Goal: Information Seeking & Learning: Learn about a topic

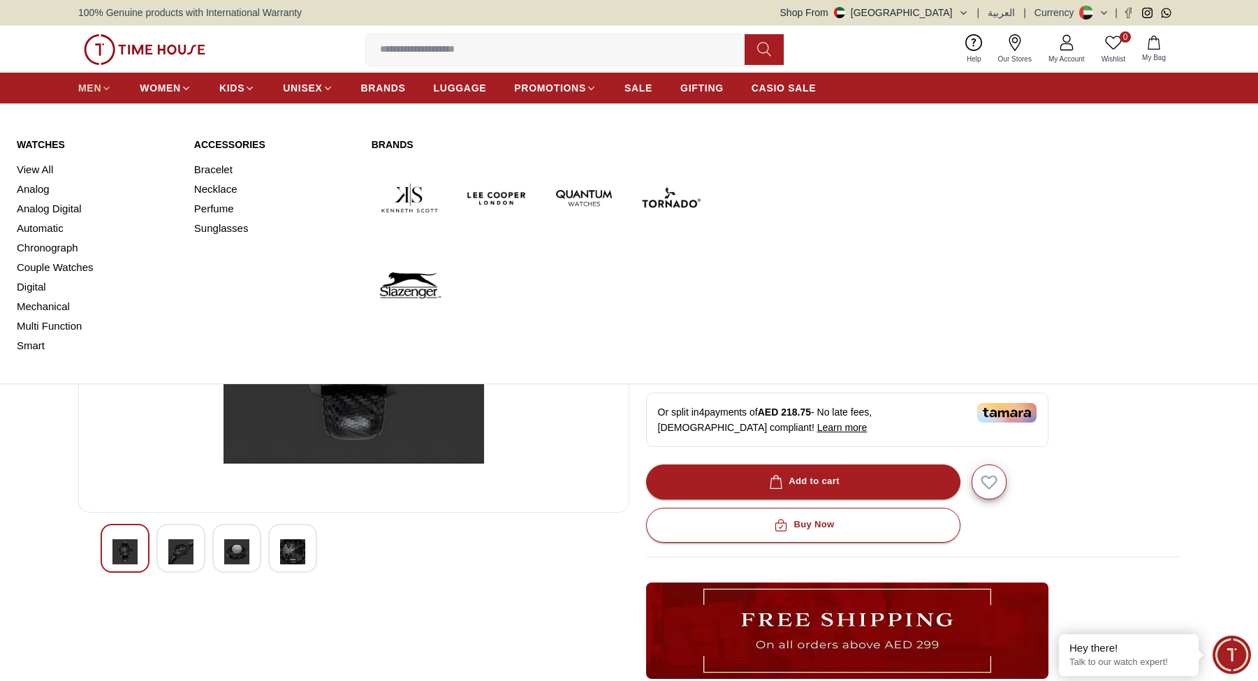
click at [88, 89] on span "MEN" at bounding box center [89, 88] width 23 height 14
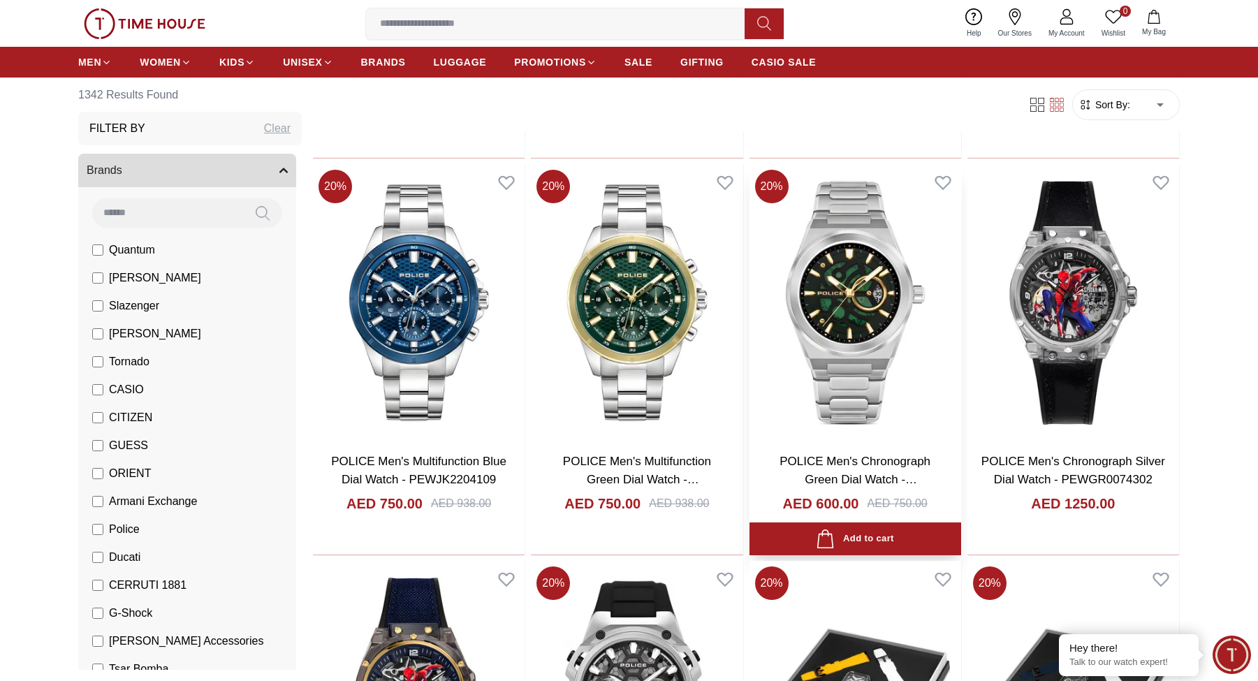
scroll to position [1498, 0]
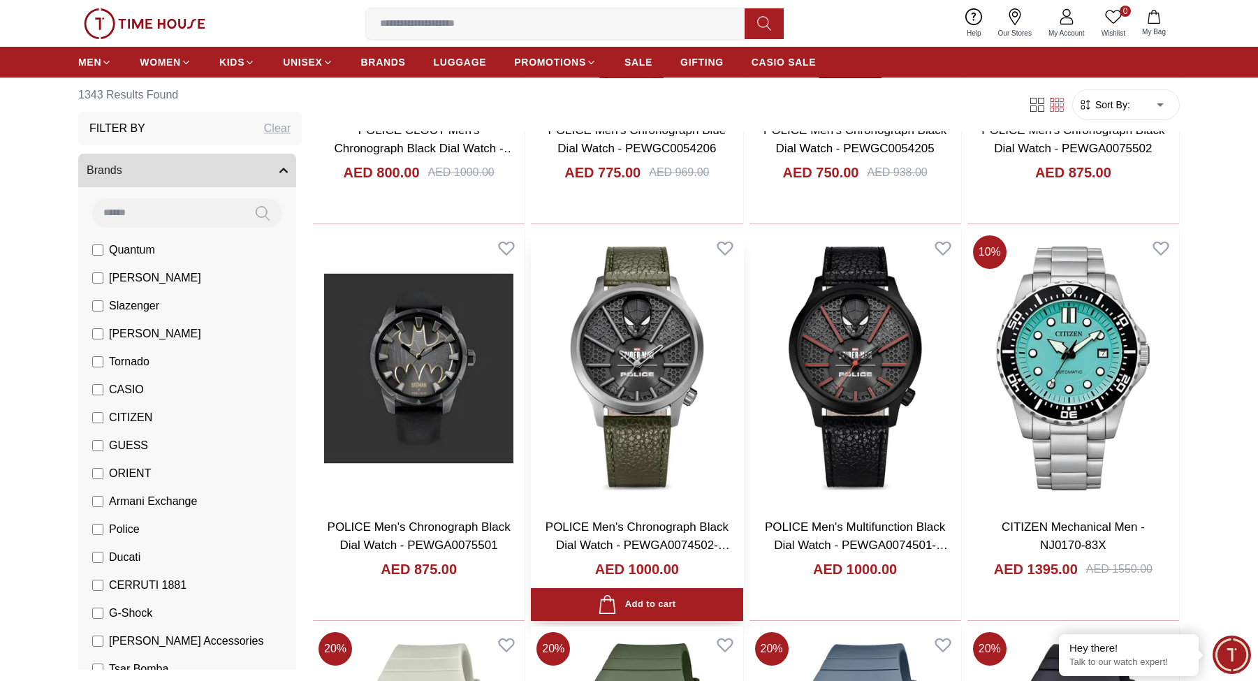
scroll to position [3176, 0]
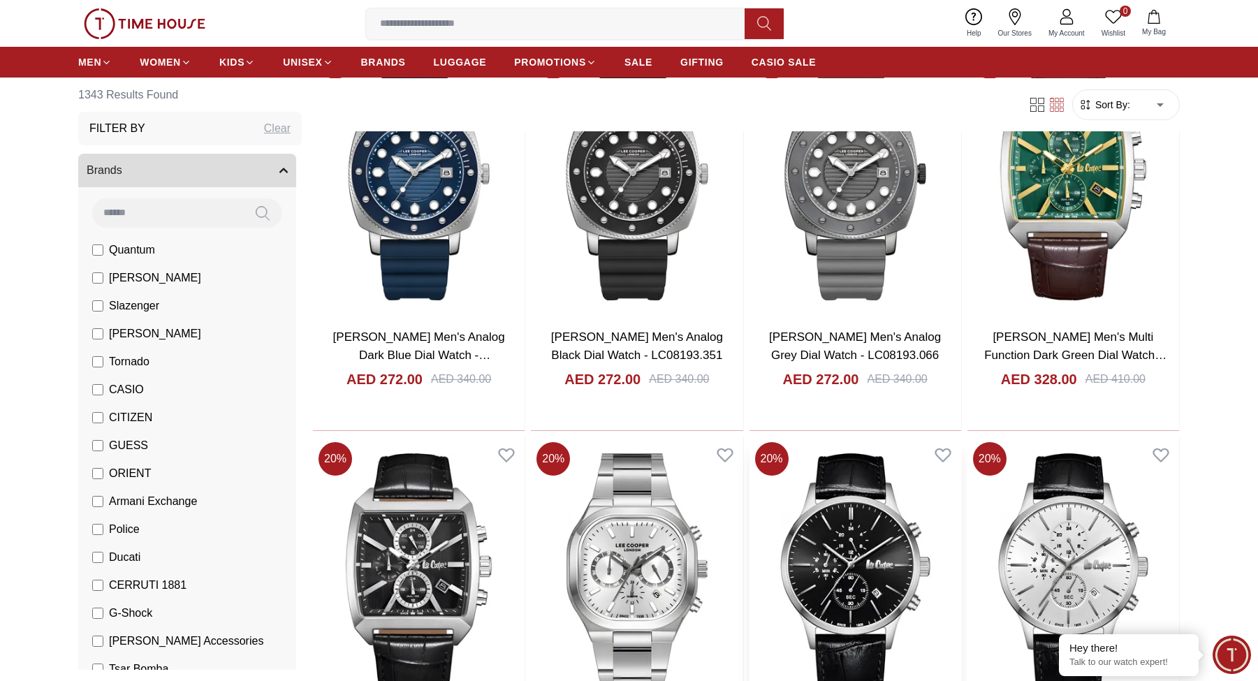
scroll to position [4320, 0]
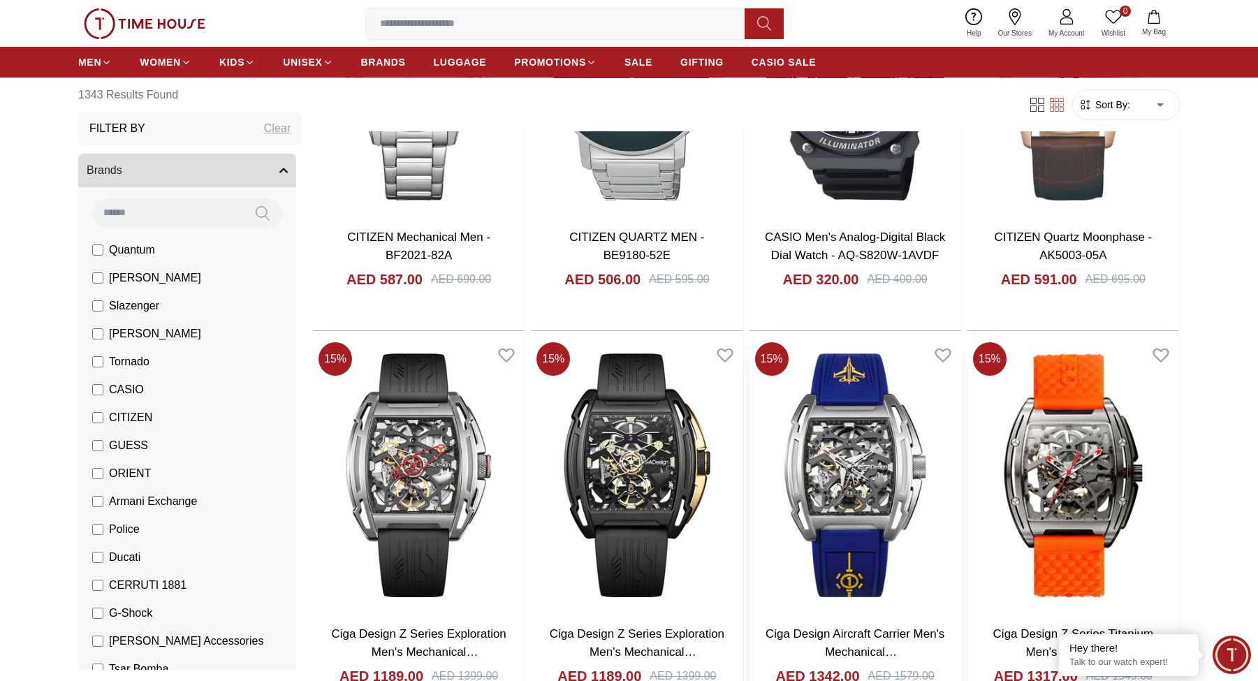
scroll to position [6302, 0]
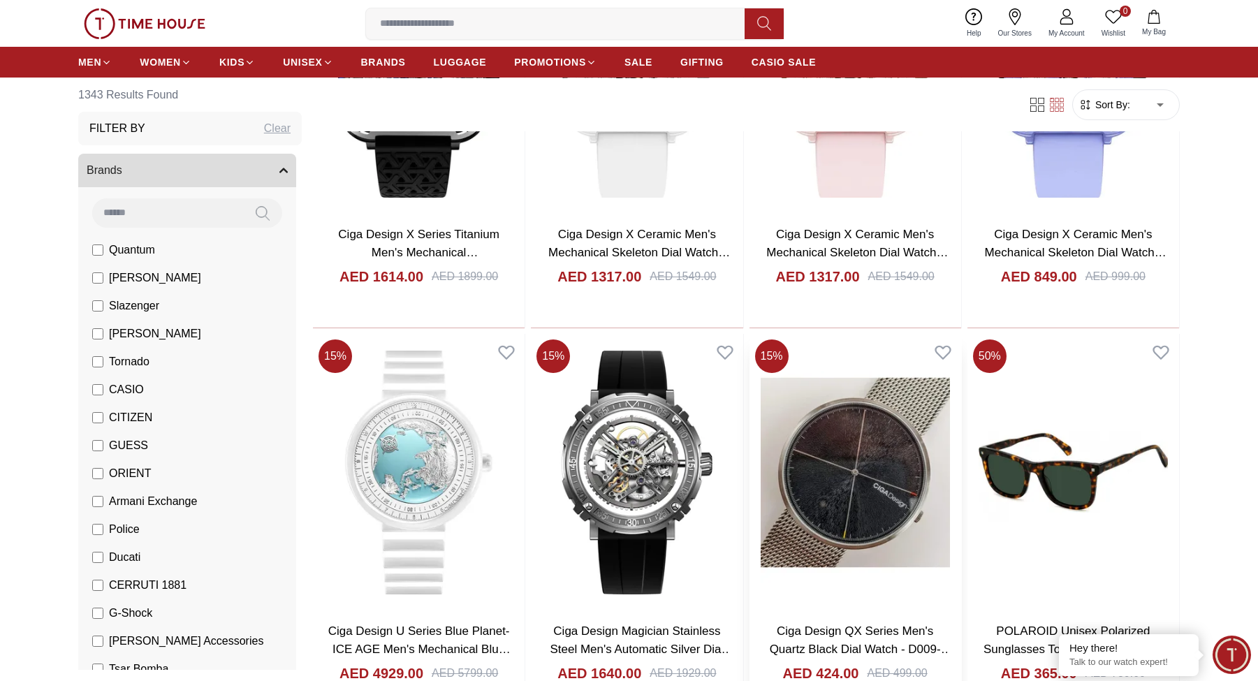
scroll to position [7614, 0]
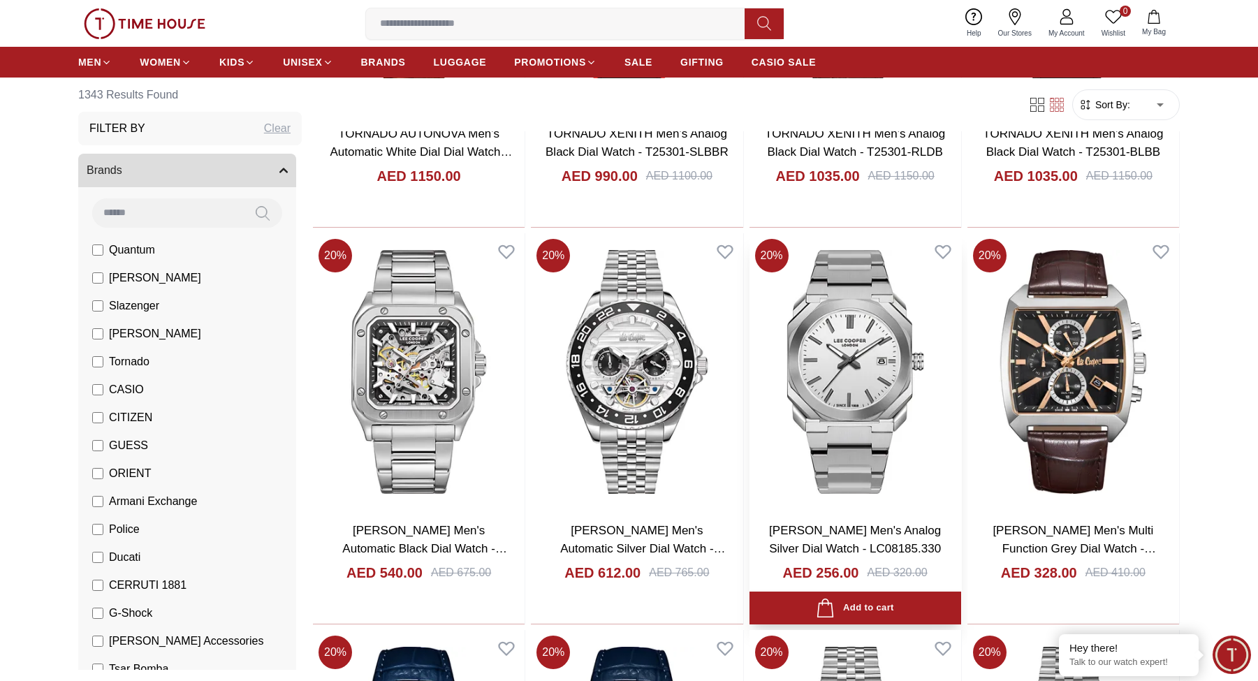
scroll to position [11771, 0]
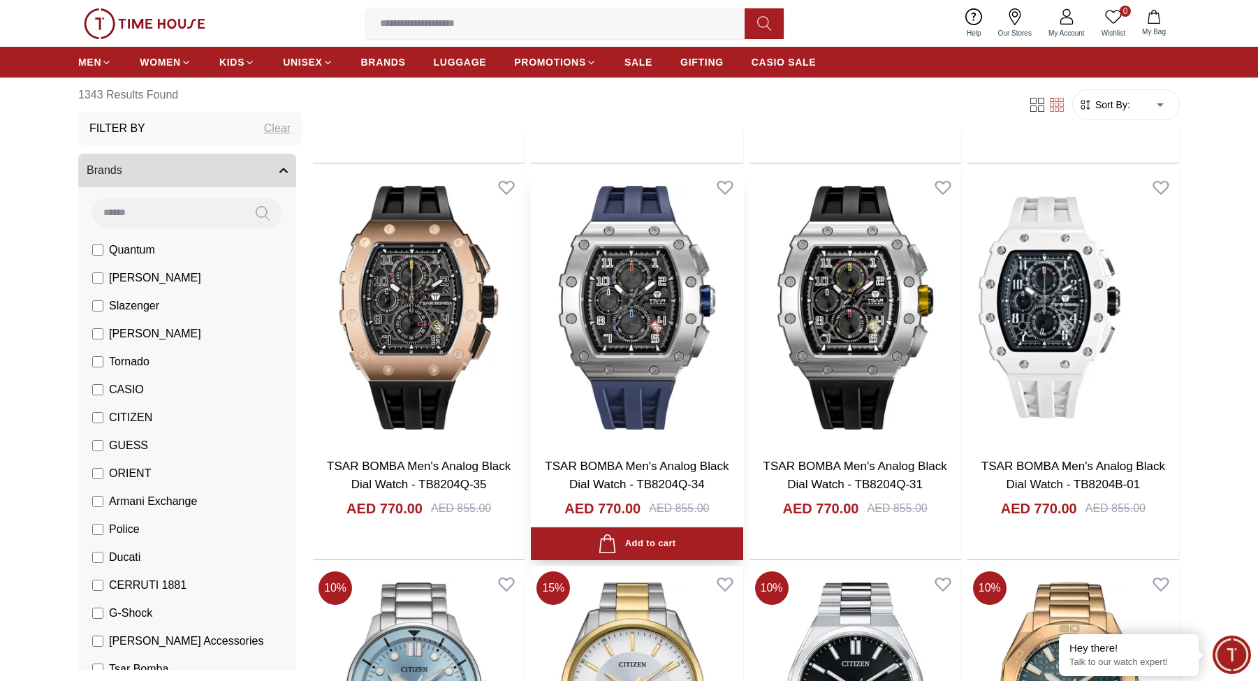
scroll to position [14395, 0]
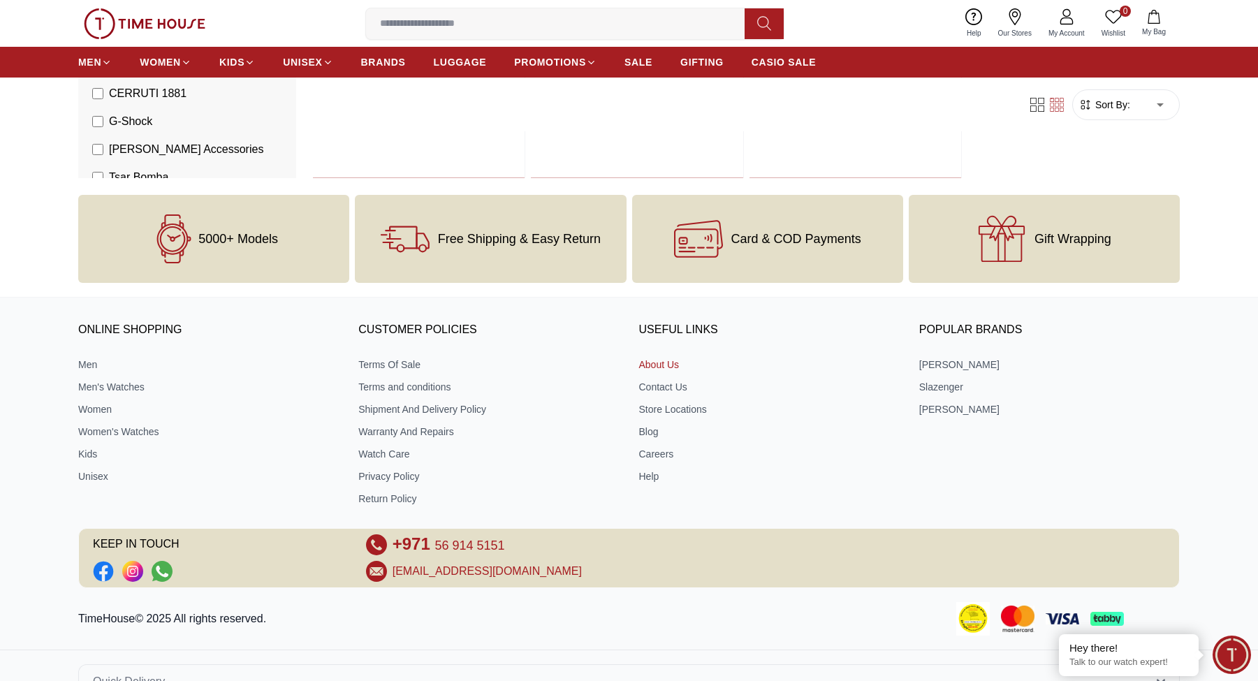
scroll to position [16759, 0]
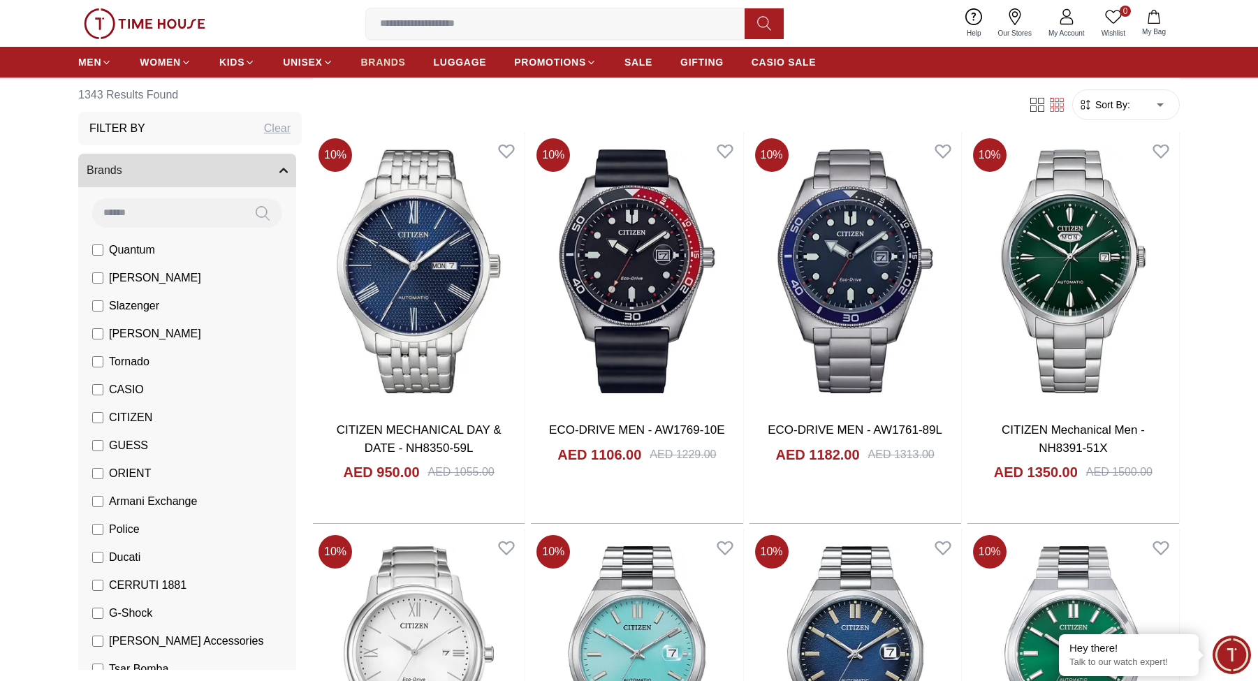
click at [388, 66] on span "BRANDS" at bounding box center [383, 62] width 45 height 14
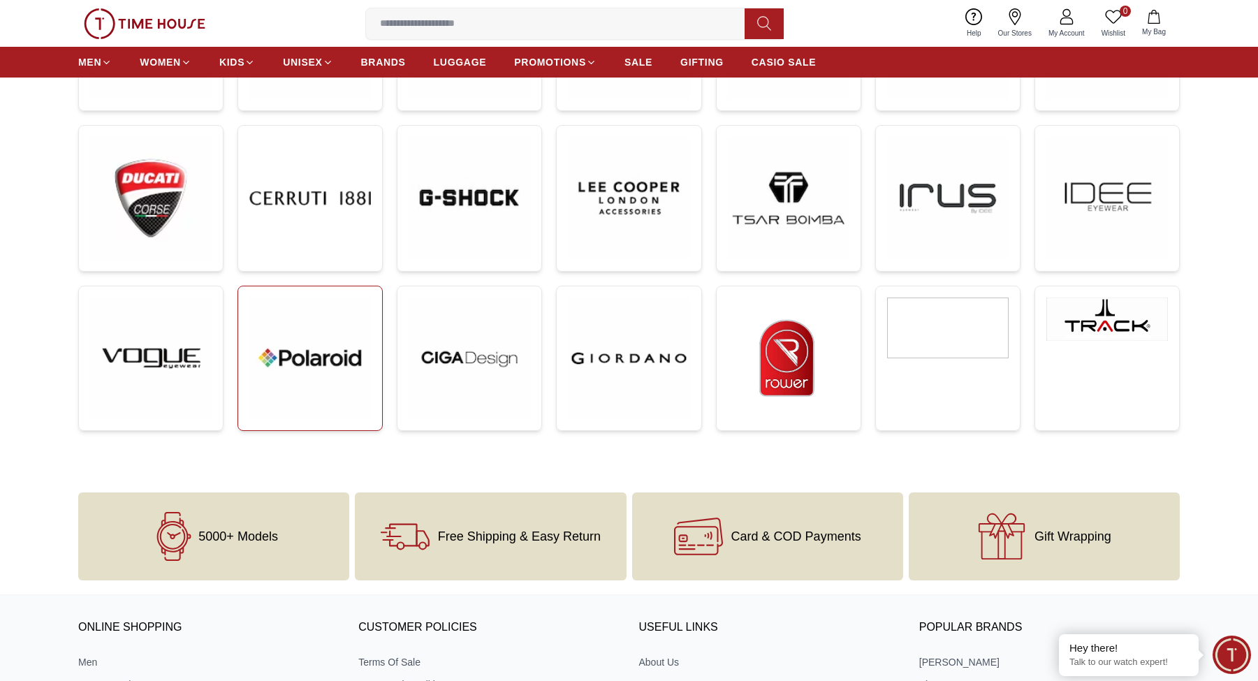
scroll to position [549, 0]
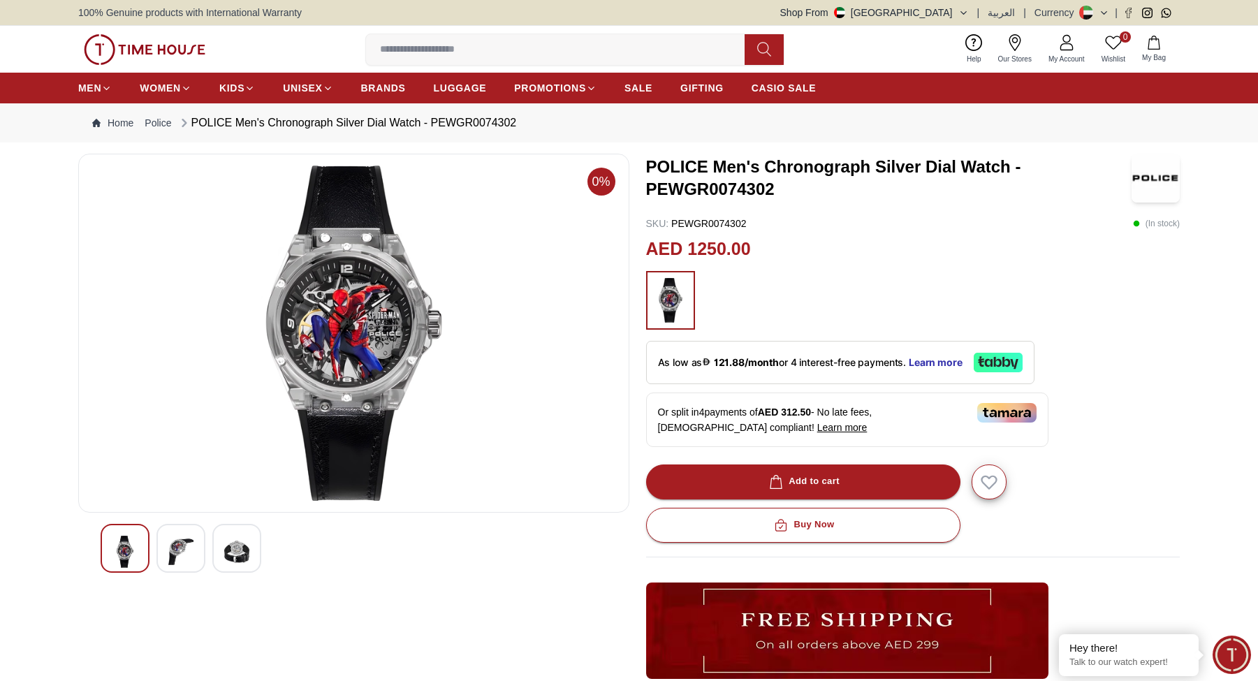
click at [175, 548] on img at bounding box center [180, 552] width 25 height 32
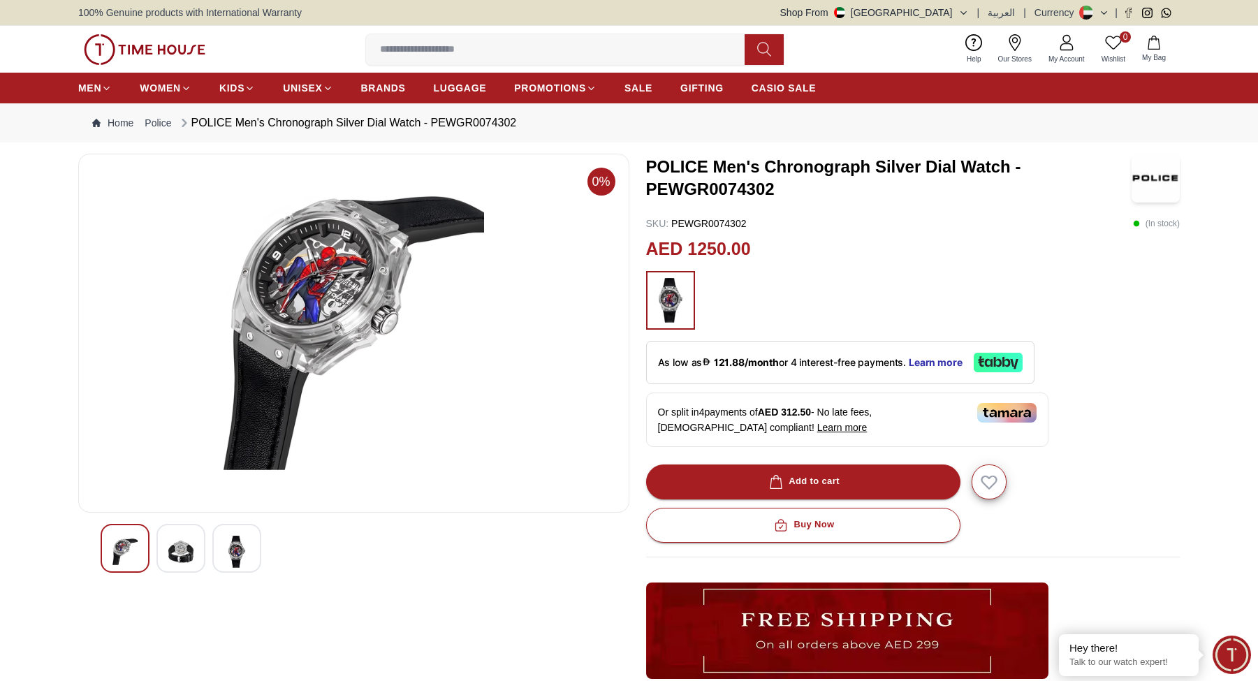
click at [242, 545] on img at bounding box center [236, 552] width 25 height 32
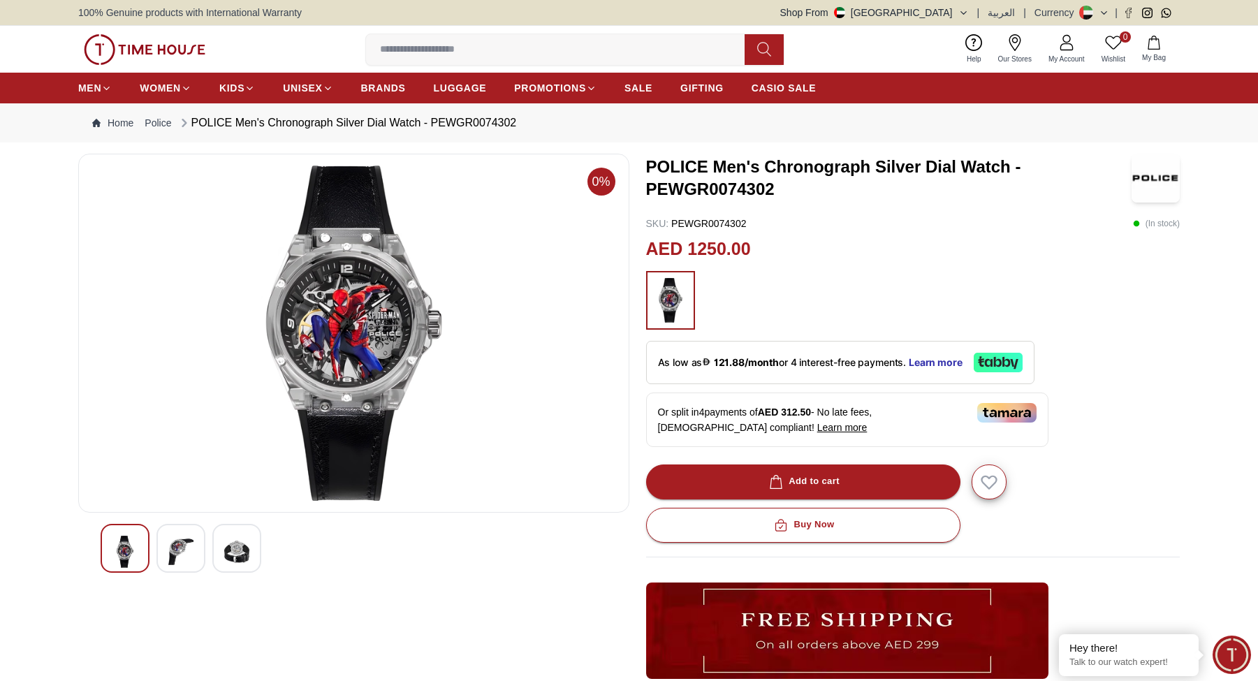
click at [191, 551] on img at bounding box center [180, 552] width 25 height 32
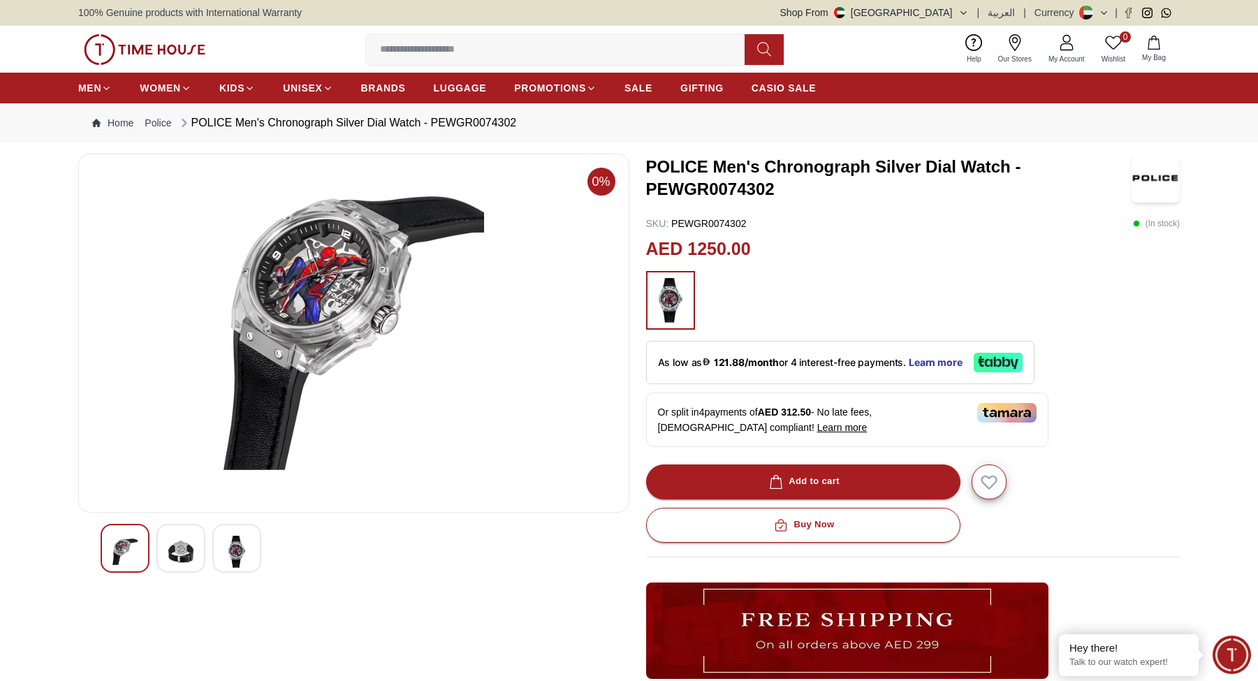
click at [172, 551] on img at bounding box center [180, 552] width 25 height 32
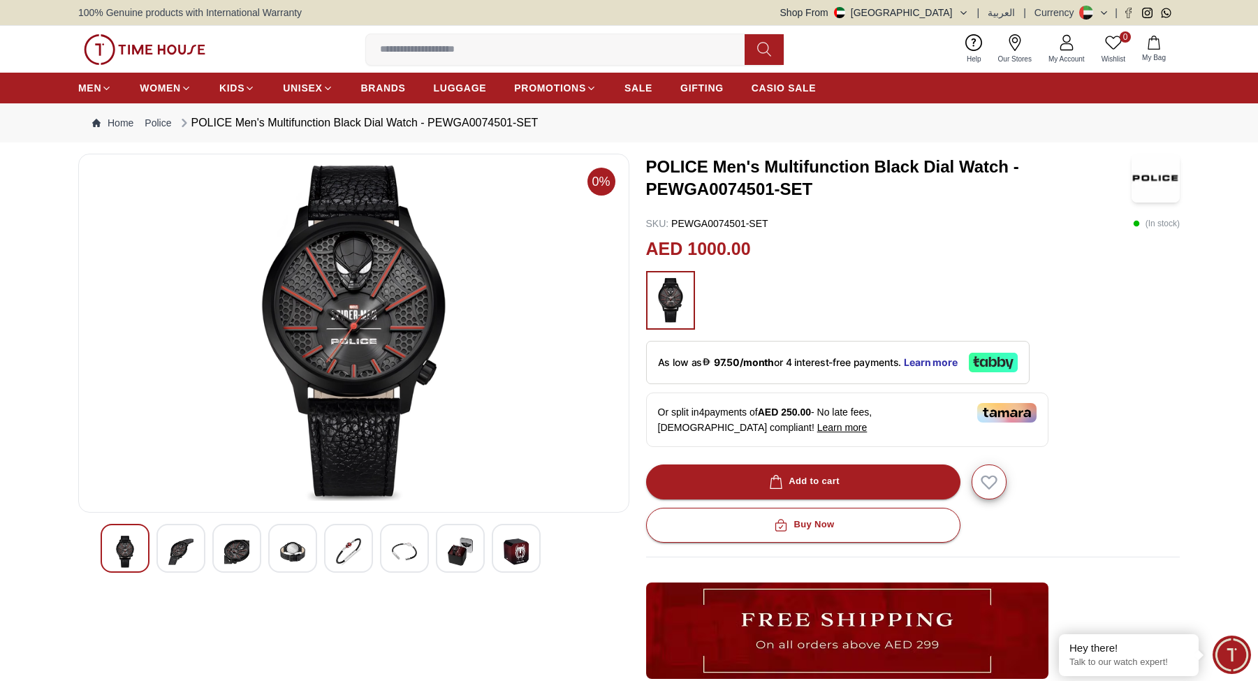
click at [176, 553] on img at bounding box center [180, 552] width 25 height 32
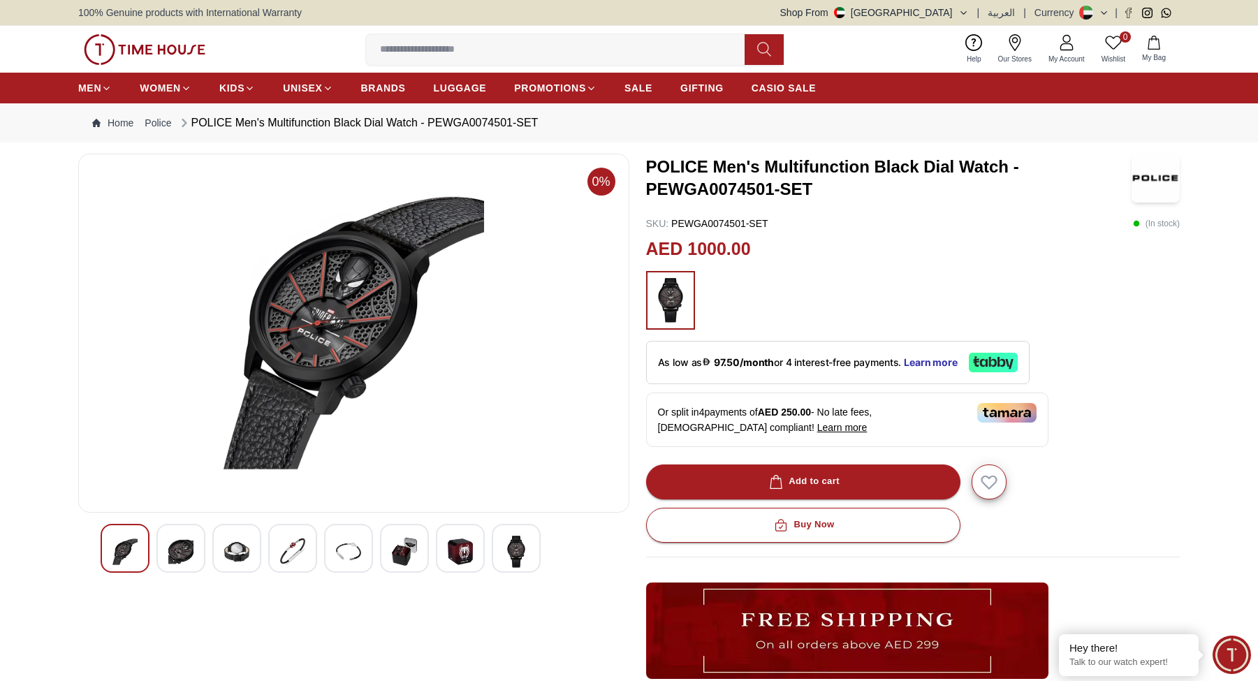
click at [209, 552] on div at bounding box center [354, 548] width 506 height 49
click at [247, 552] on img at bounding box center [236, 552] width 25 height 32
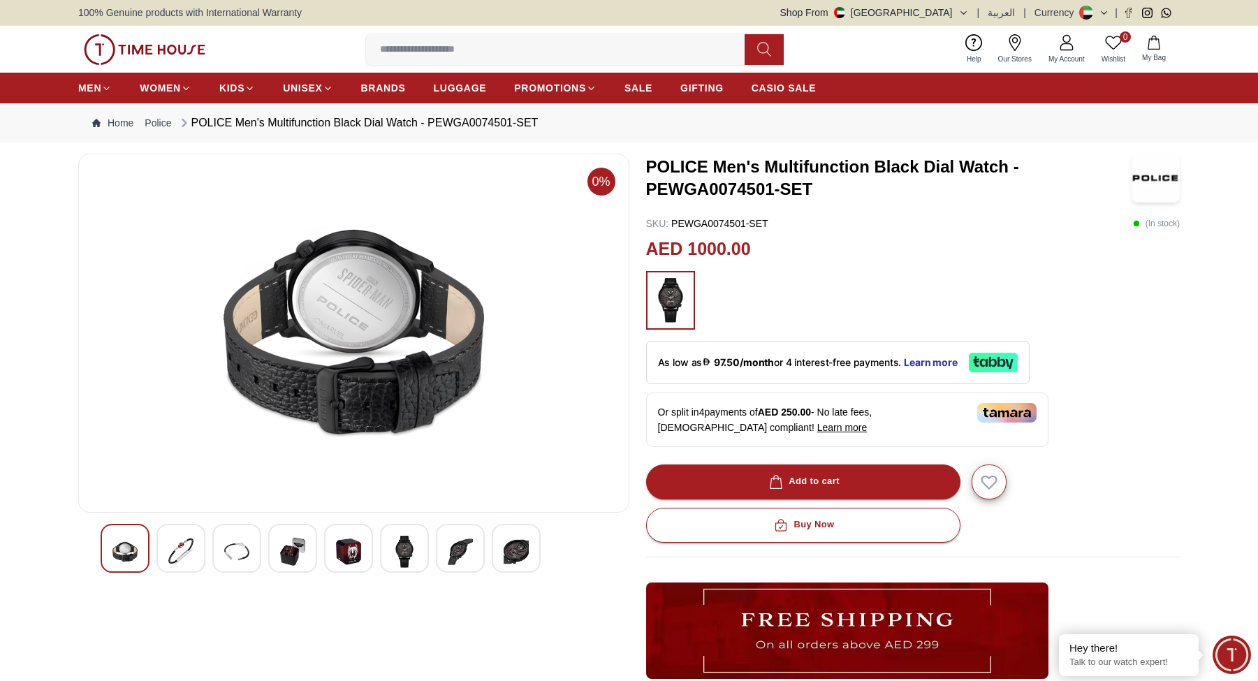
click at [314, 546] on div at bounding box center [292, 548] width 49 height 49
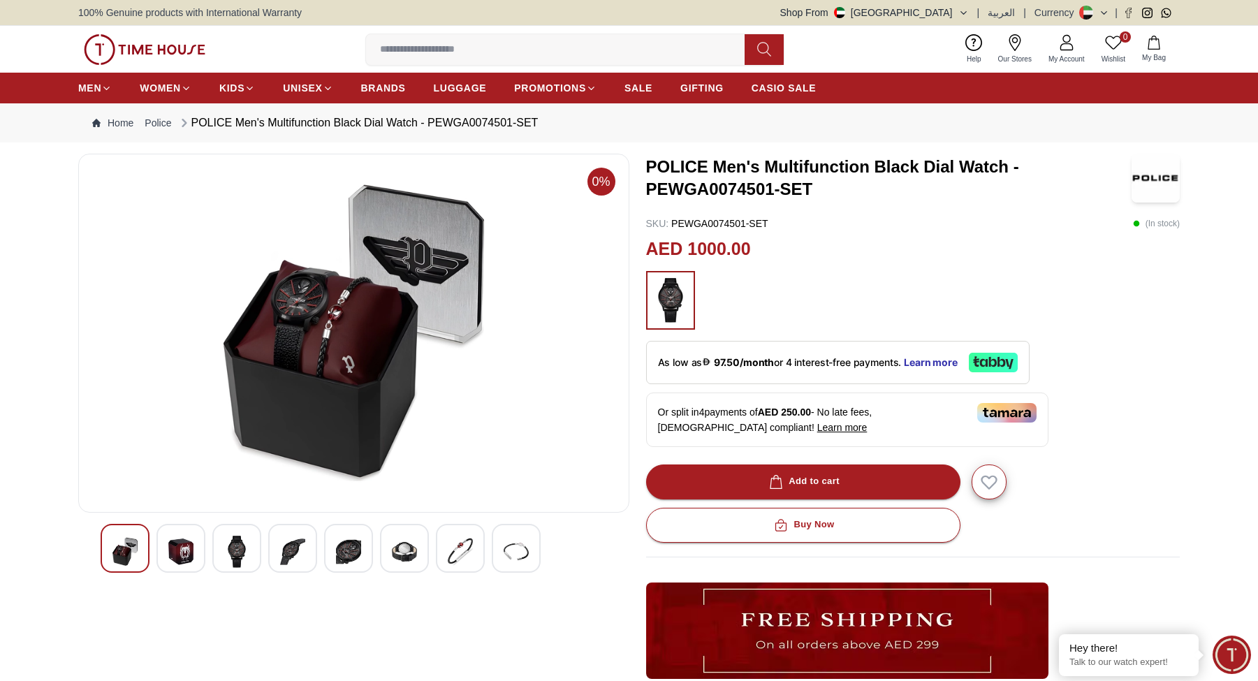
click at [333, 552] on div at bounding box center [348, 548] width 49 height 49
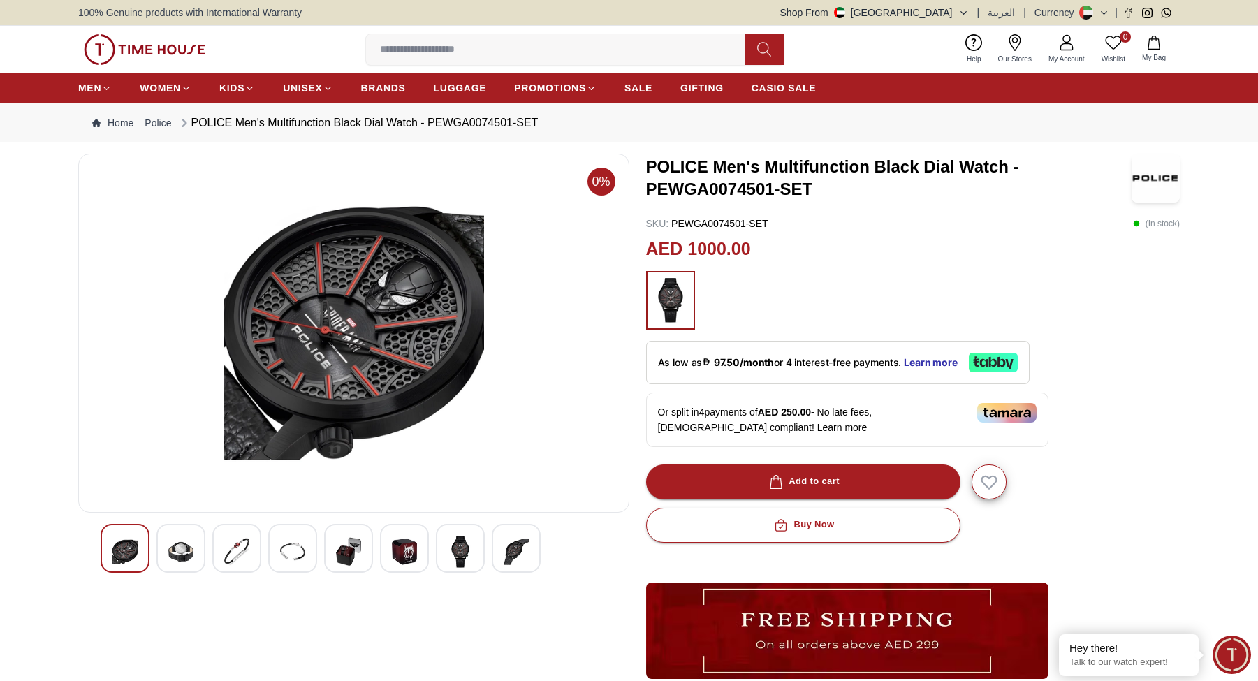
click at [298, 555] on img at bounding box center [292, 552] width 25 height 32
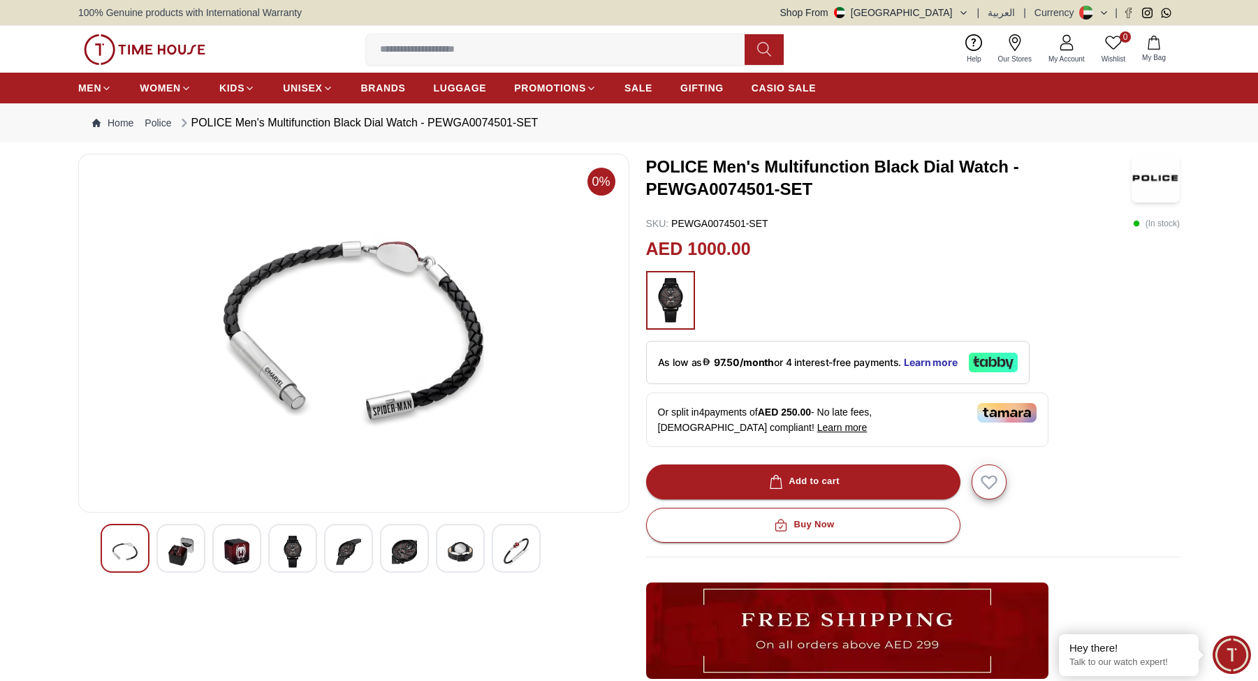
click at [251, 537] on div at bounding box center [236, 548] width 49 height 49
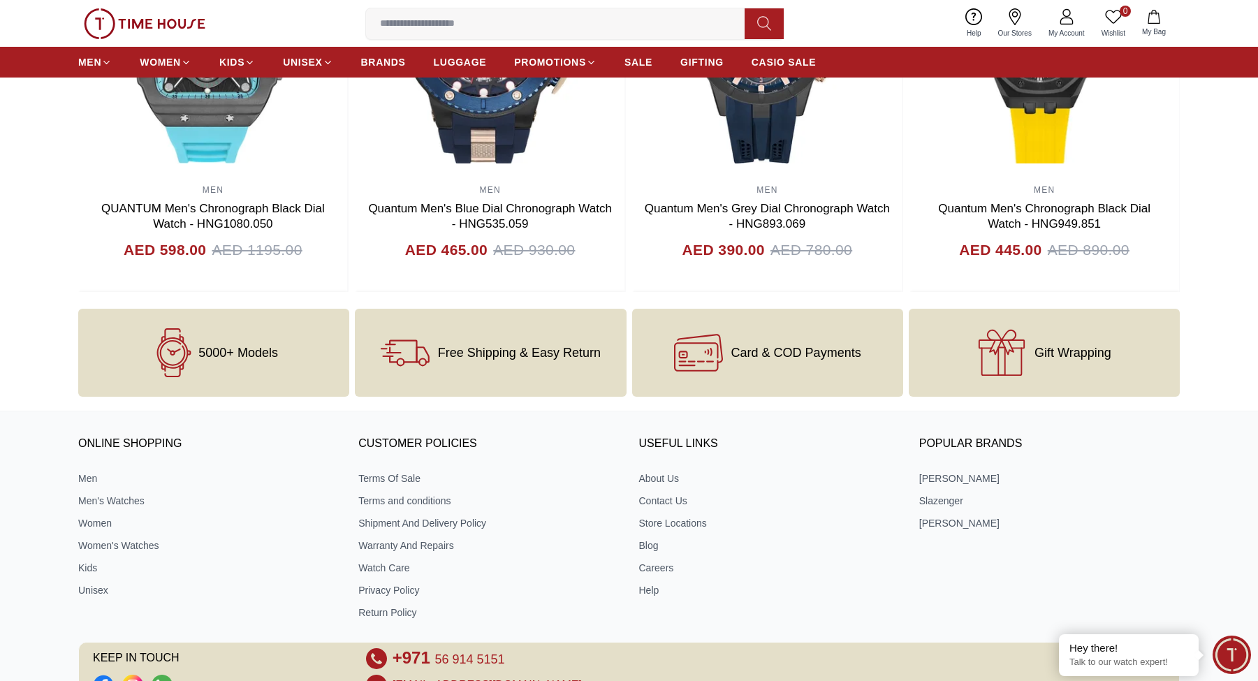
scroll to position [1776, 0]
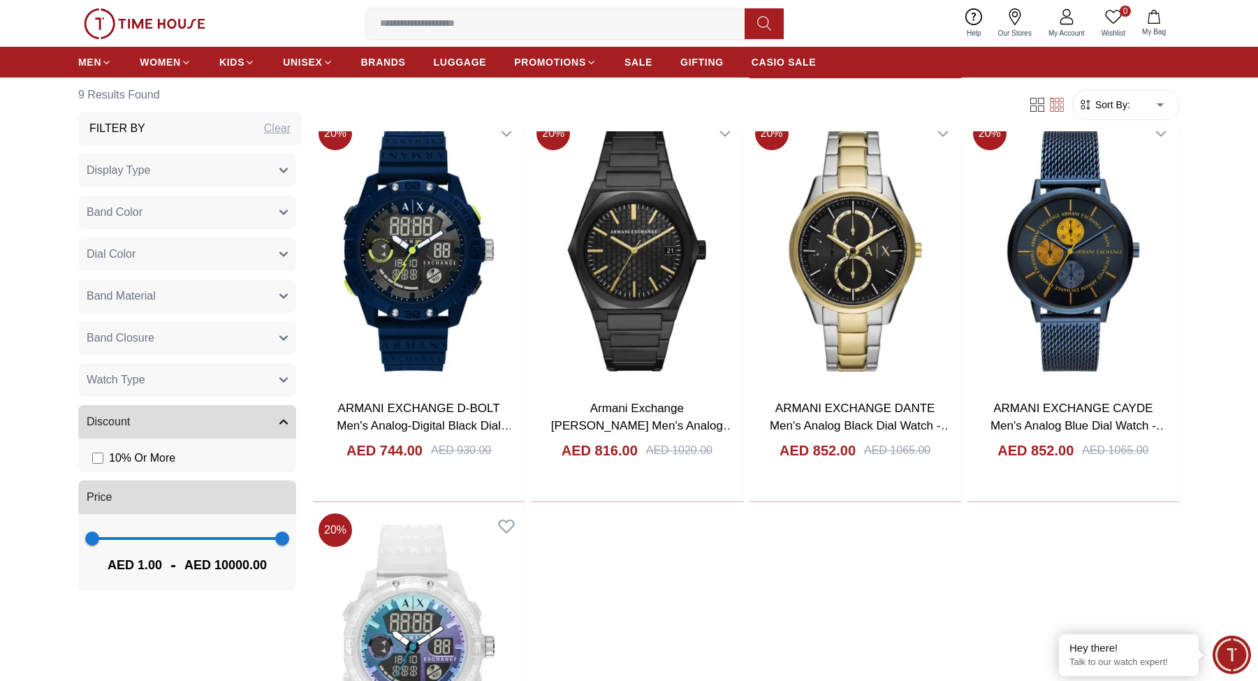
scroll to position [574, 0]
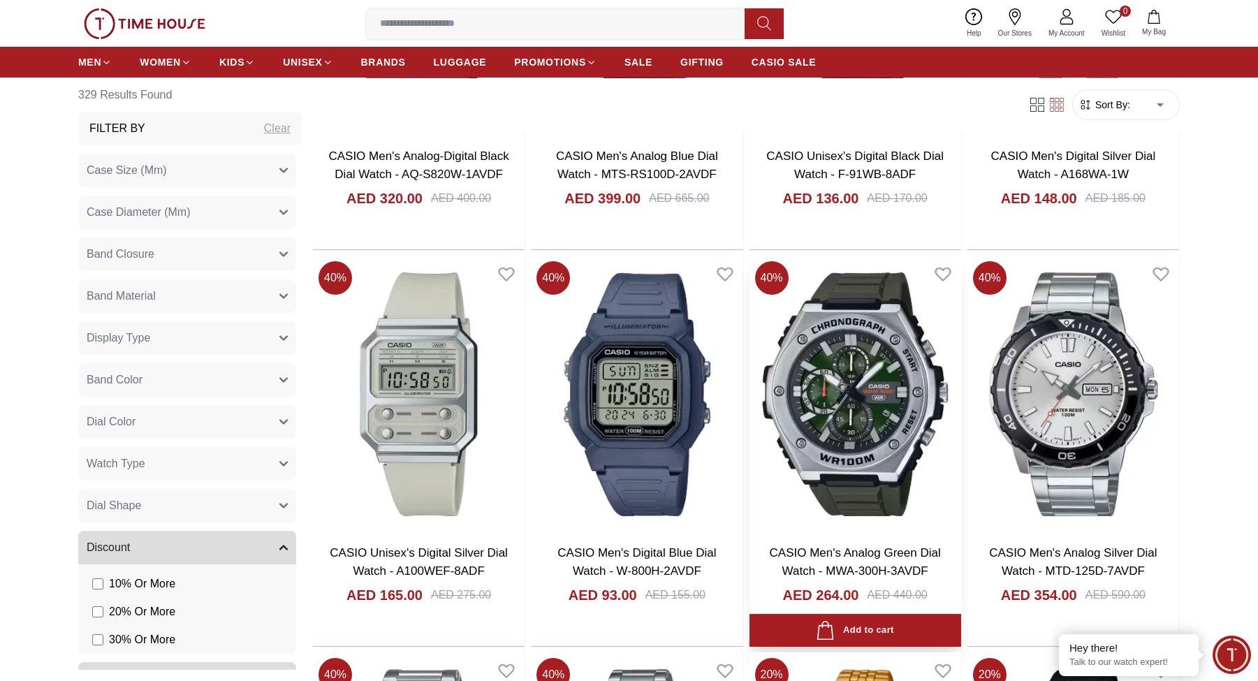
scroll to position [1449, 0]
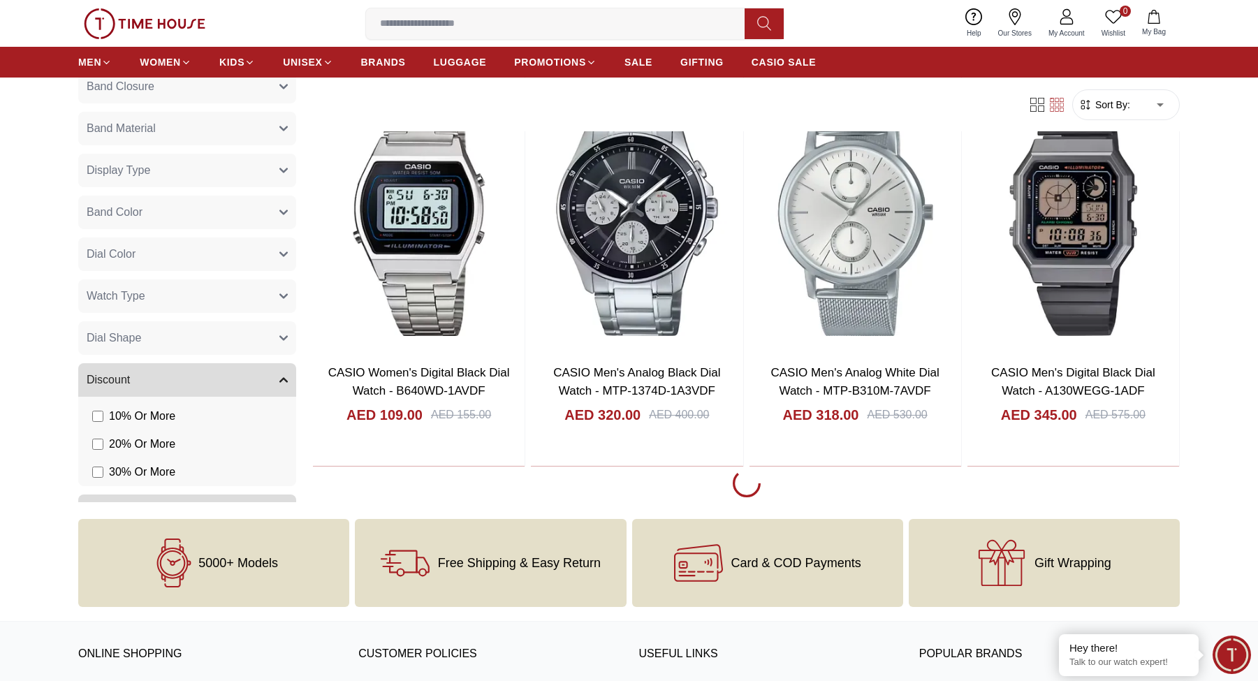
scroll to position [2482, 0]
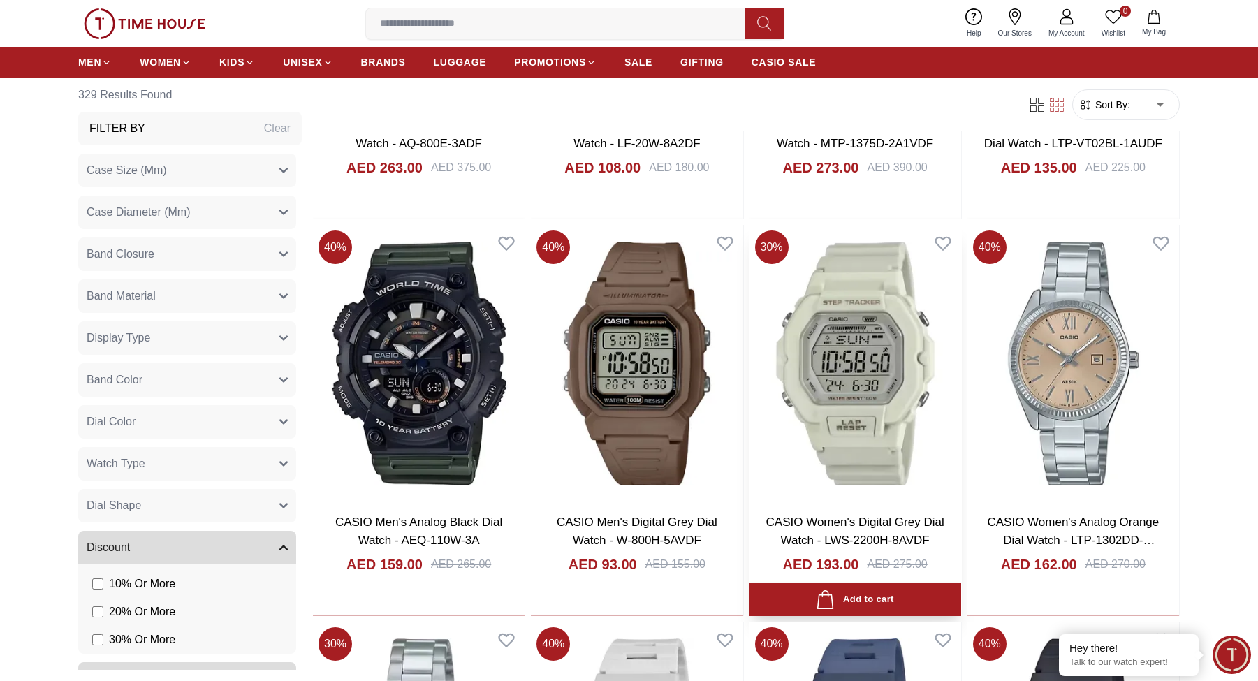
scroll to position [4271, 0]
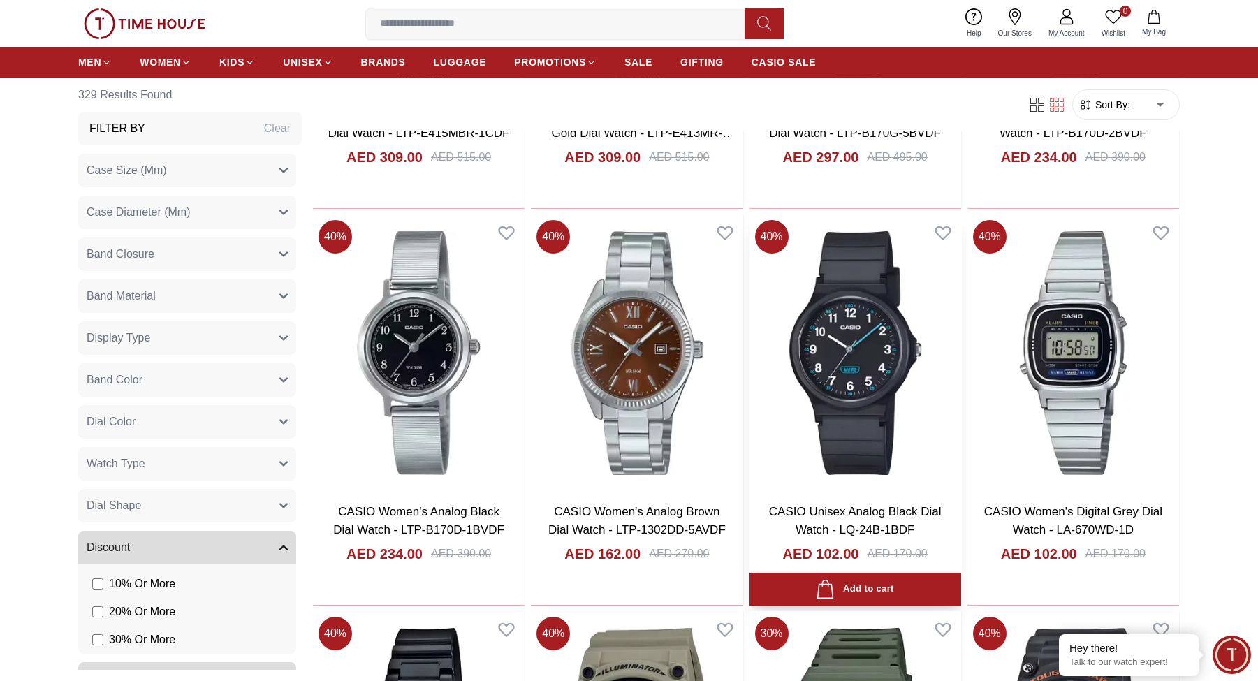
scroll to position [12578, 0]
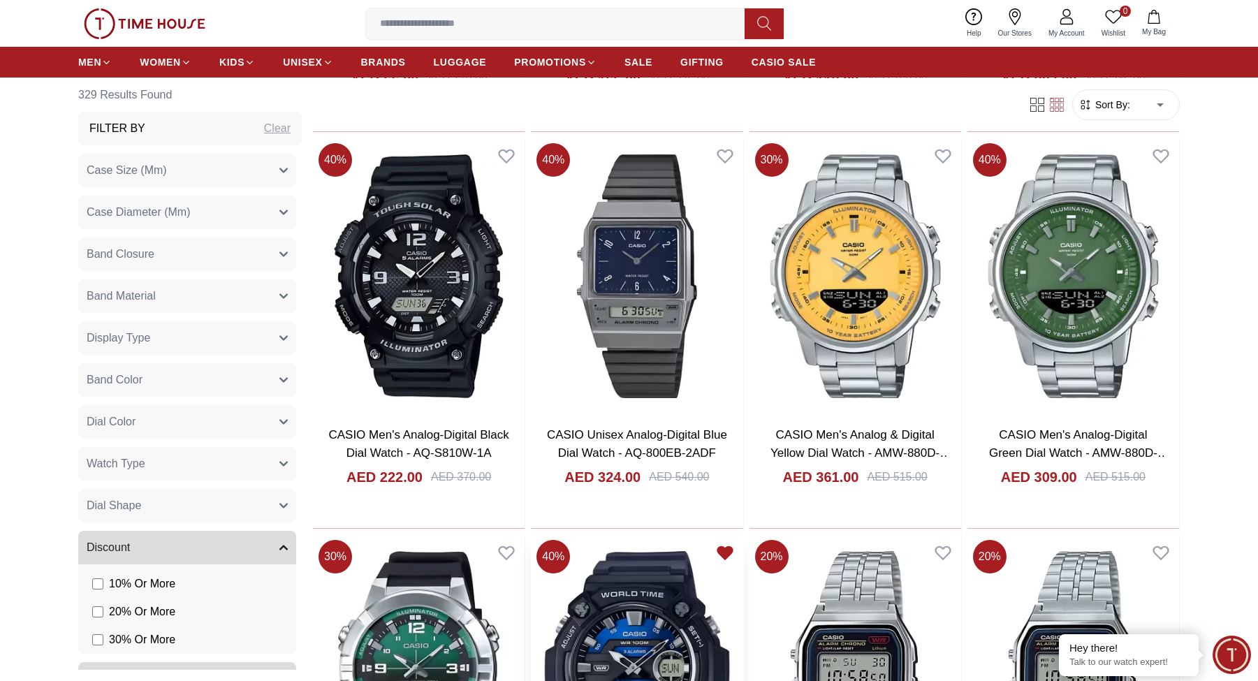
scroll to position [12835, 0]
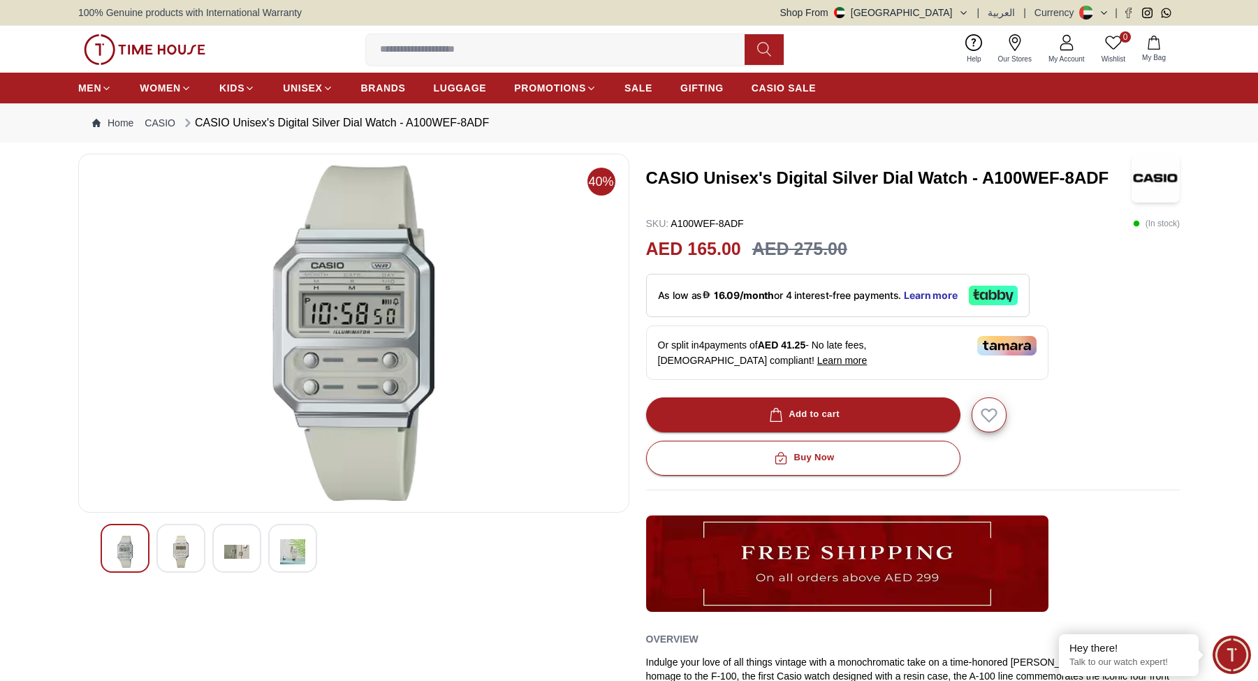
click at [177, 562] on img at bounding box center [180, 552] width 25 height 32
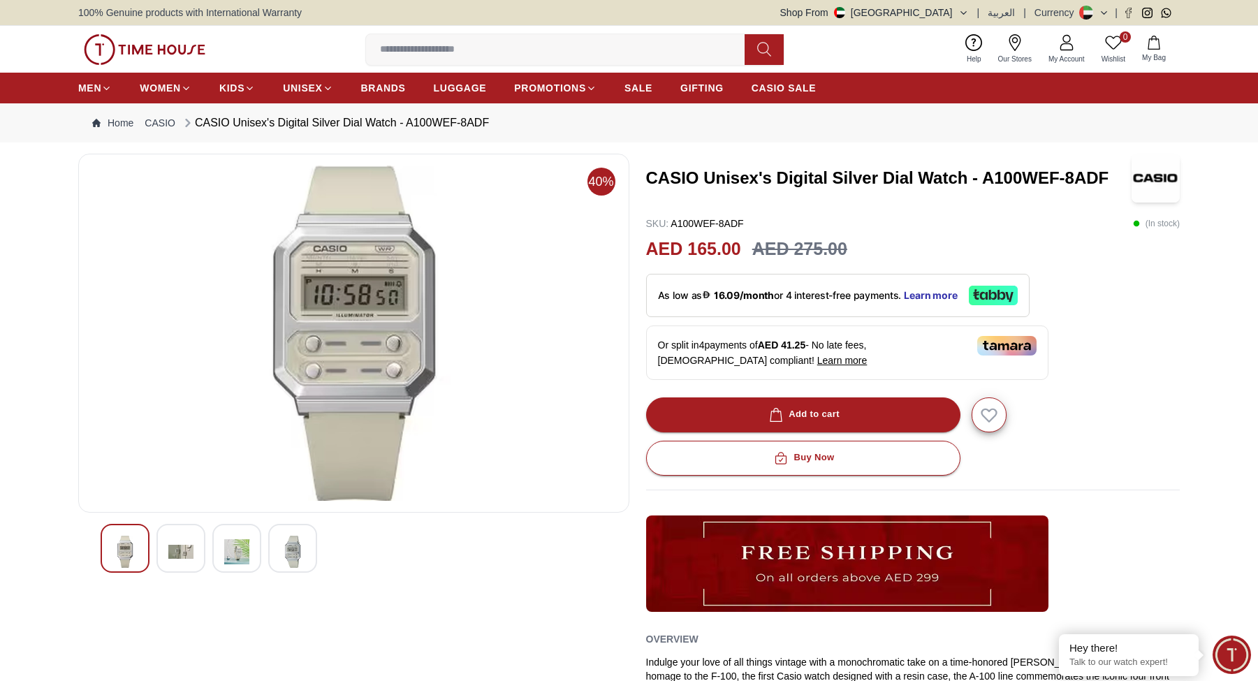
click at [244, 548] on img at bounding box center [236, 552] width 25 height 32
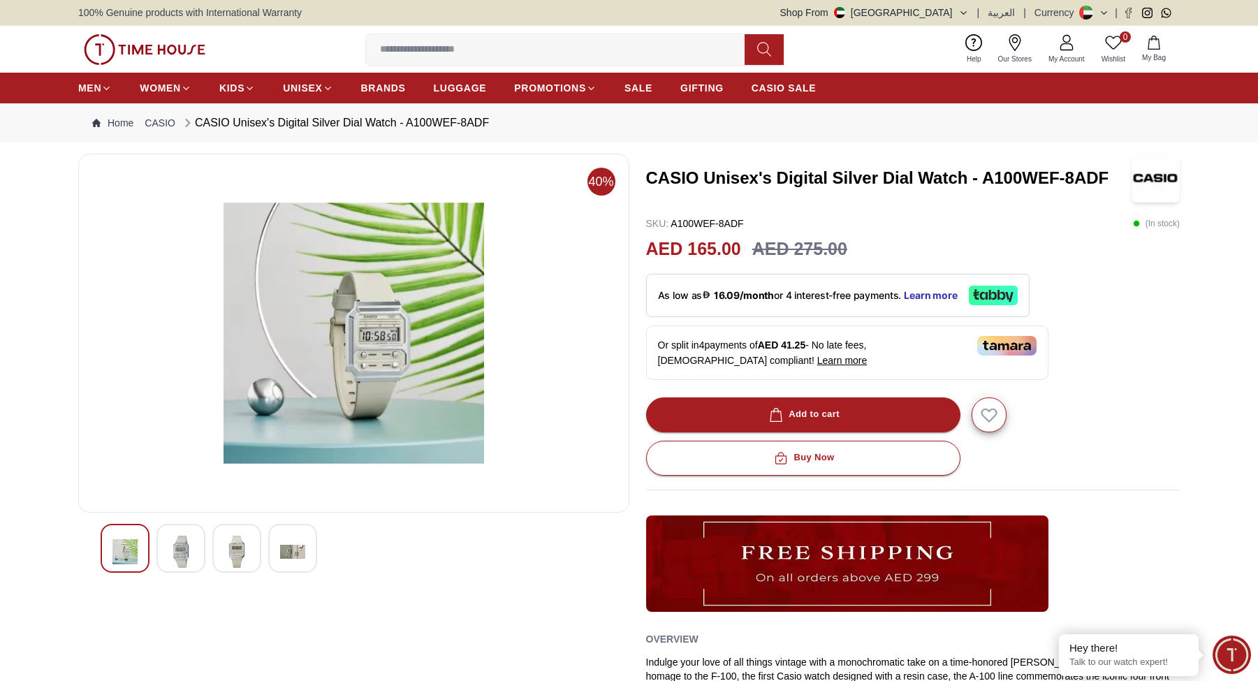
click at [271, 548] on div at bounding box center [292, 548] width 49 height 49
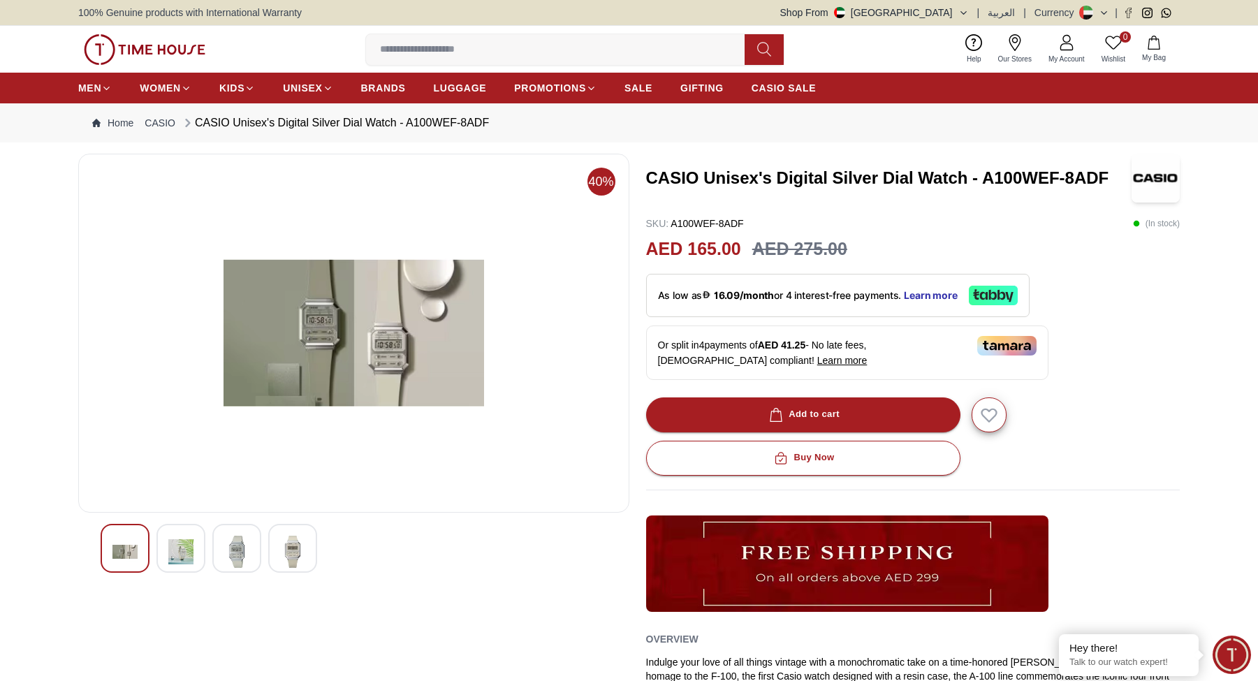
click at [141, 551] on div at bounding box center [125, 548] width 49 height 49
click at [185, 550] on img at bounding box center [180, 552] width 25 height 32
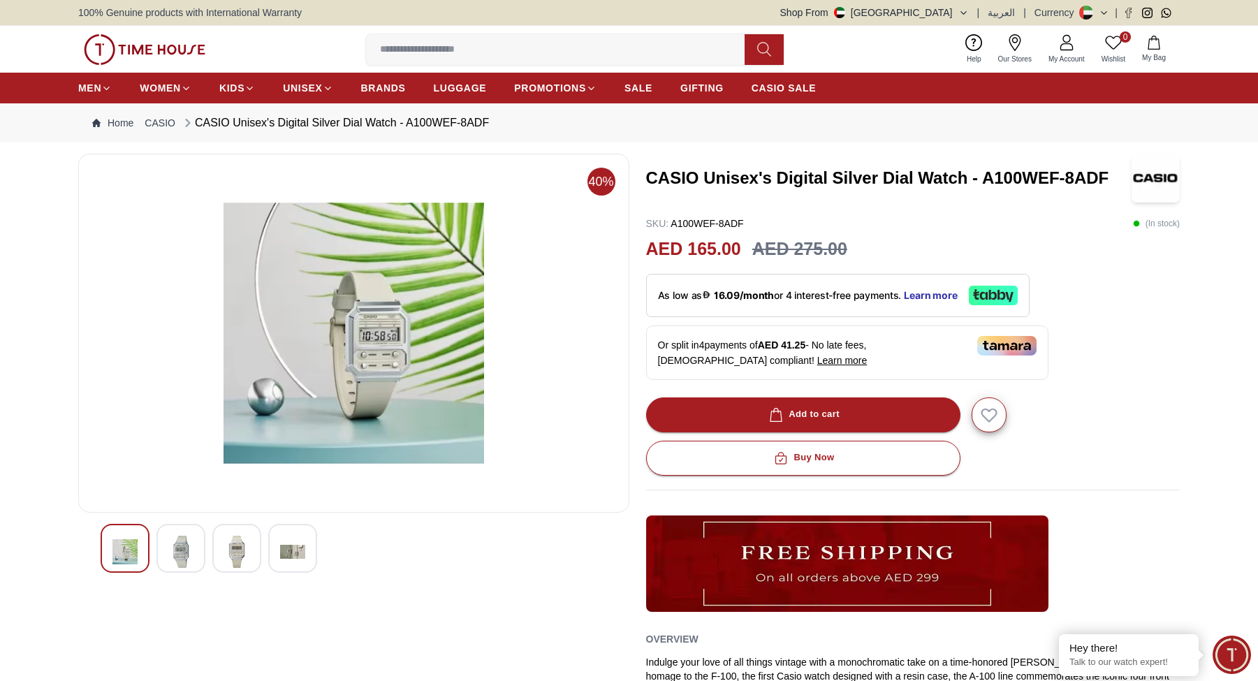
click at [134, 550] on img at bounding box center [124, 552] width 25 height 32
click at [187, 553] on img at bounding box center [180, 552] width 25 height 32
